Goal: Transaction & Acquisition: Subscribe to service/newsletter

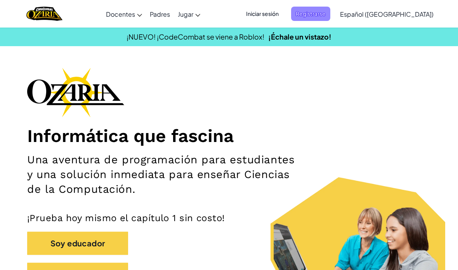
click at [330, 7] on span "Registrarse" at bounding box center [310, 14] width 39 height 14
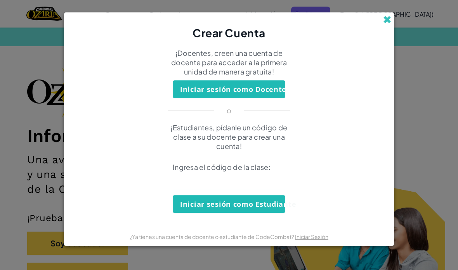
click at [384, 19] on span at bounding box center [387, 20] width 8 height 8
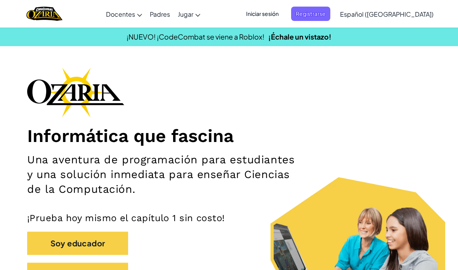
click at [283, 12] on span "Iniciar sesión" at bounding box center [262, 14] width 42 height 14
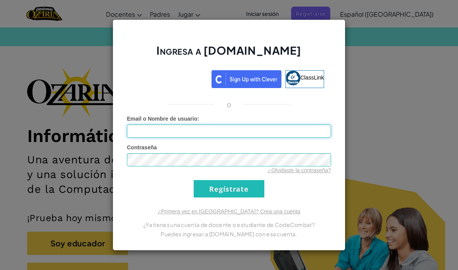
type input "[EMAIL_ADDRESS][DOMAIN_NAME]"
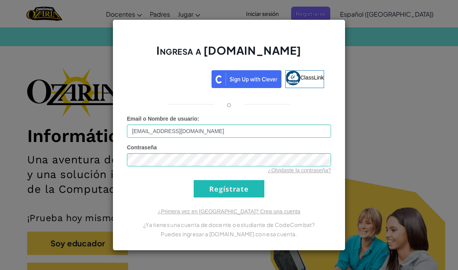
click at [247, 194] on input "Regístrate" at bounding box center [229, 188] width 71 height 17
click at [242, 188] on input "Regístrate" at bounding box center [229, 188] width 71 height 17
click at [245, 187] on input "Regístrate" at bounding box center [229, 188] width 71 height 17
